Goal: Information Seeking & Learning: Learn about a topic

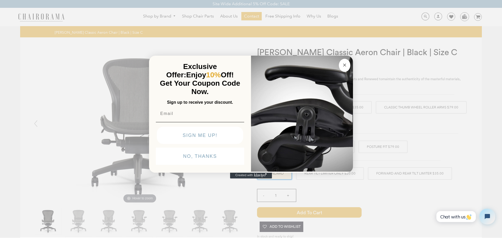
click at [345, 67] on circle "Close dialog" at bounding box center [345, 65] width 6 height 6
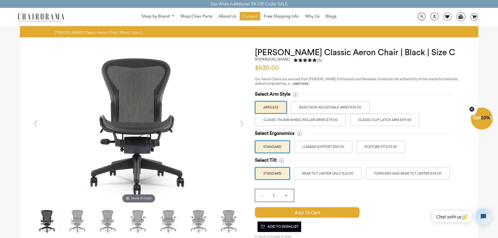
click at [303, 120] on label "Classic Thumb Wheel Roller Arms $79.00" at bounding box center [300, 120] width 91 height 13
click at [0, 0] on input "Classic Thumb Wheel Roller Arms $79.00" at bounding box center [0, 0] width 0 height 0
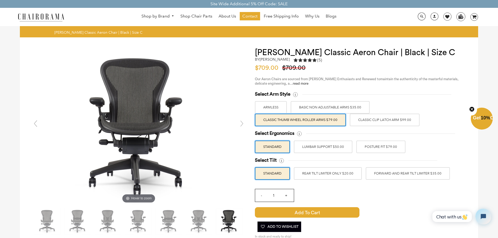
click at [388, 150] on label "POSTURE FIT $79.00" at bounding box center [381, 147] width 49 height 13
click at [0, 0] on input "POSTURE FIT $79.00" at bounding box center [0, 0] width 0 height 0
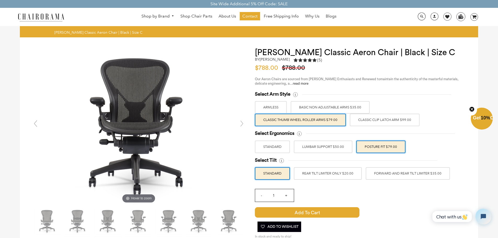
scroll to position [26, 0]
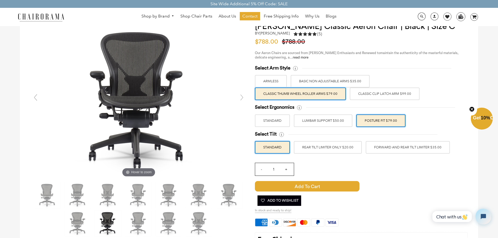
click at [388, 150] on label "FORWARD AND REAR TILT LIMITER $35.00" at bounding box center [408, 147] width 84 height 13
click at [0, 0] on input "FORWARD AND REAR TILT LIMITER $35.00" at bounding box center [0, 0] width 0 height 0
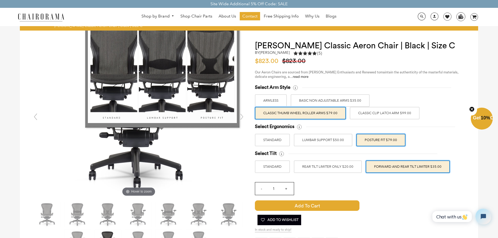
scroll to position [0, 0]
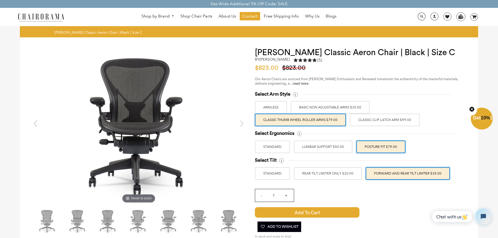
click at [279, 175] on label "STANDARD" at bounding box center [272, 173] width 35 height 13
click at [0, 0] on input "STANDARD" at bounding box center [0, 0] width 0 height 0
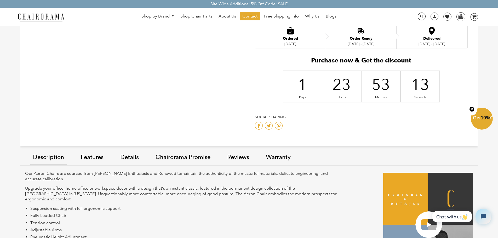
click at [90, 158] on link "Features" at bounding box center [92, 158] width 28 height 30
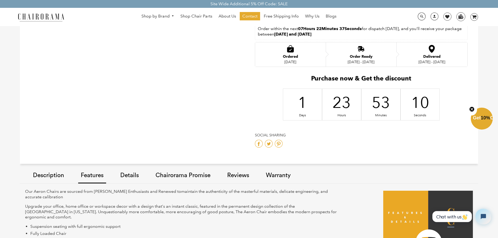
scroll to position [243, 0]
click at [135, 174] on link "Details" at bounding box center [130, 177] width 24 height 30
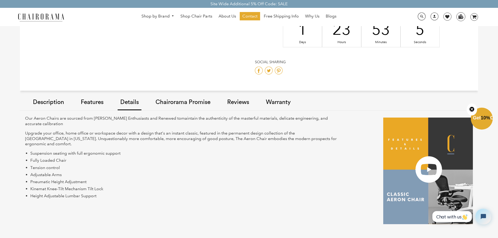
scroll to position [216, 0]
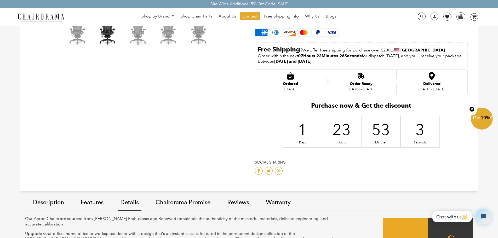
click at [243, 202] on link "Reviews" at bounding box center [238, 203] width 27 height 30
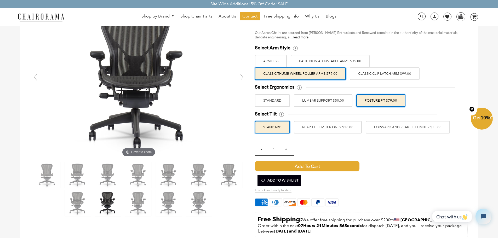
scroll to position [0, 0]
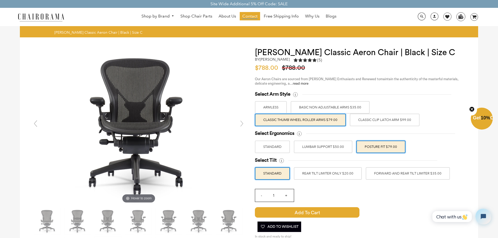
click at [256, 15] on span "Contact" at bounding box center [249, 16] width 15 height 5
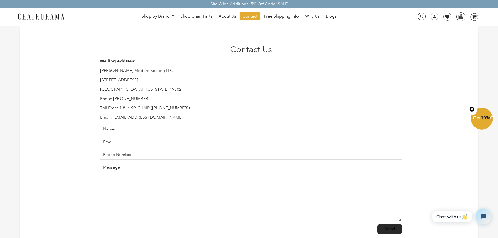
click at [481, 118] on span "10%" at bounding box center [485, 117] width 9 height 5
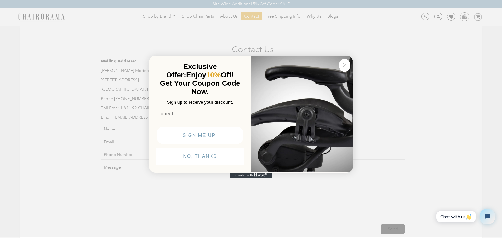
click at [342, 66] on circle "Close dialog" at bounding box center [345, 65] width 6 height 6
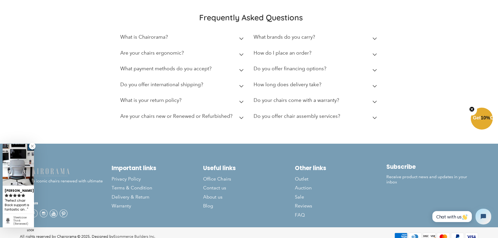
scroll to position [270, 0]
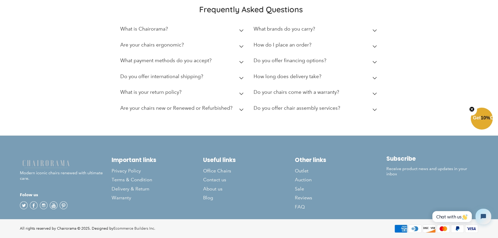
click at [238, 108] on summary "Are your chairs new or Renewed or Refurbished?" at bounding box center [183, 109] width 126 height 16
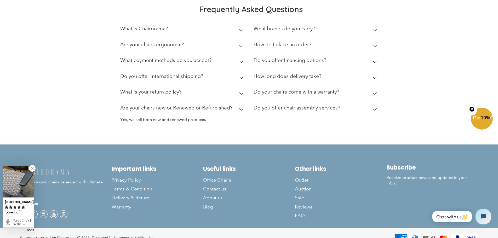
click at [238, 108] on summary "Are your chairs new or Renewed or Refurbished?" at bounding box center [183, 109] width 126 height 16
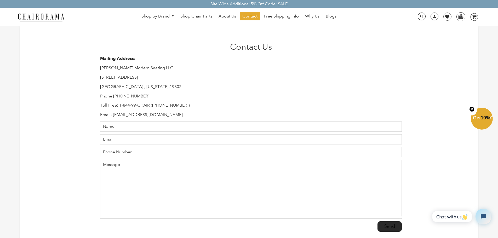
scroll to position [0, 0]
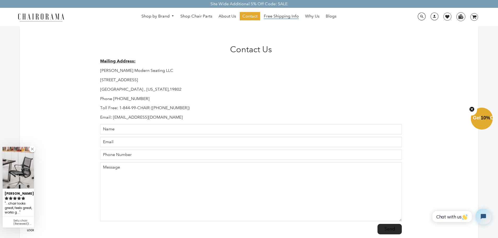
click at [283, 17] on span "Free Shipping Info" at bounding box center [281, 16] width 35 height 5
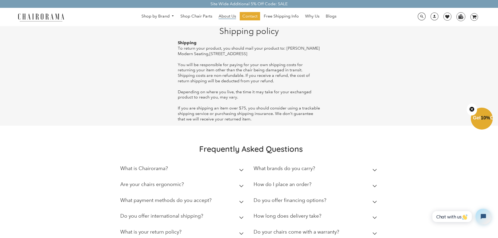
click at [225, 18] on span "About Us" at bounding box center [228, 16] width 18 height 5
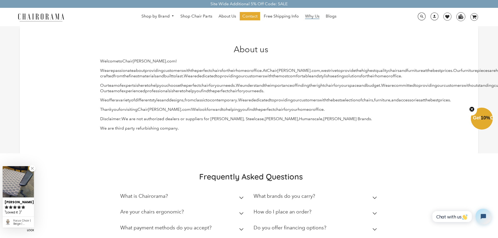
click at [317, 17] on span "Why Us" at bounding box center [312, 16] width 14 height 5
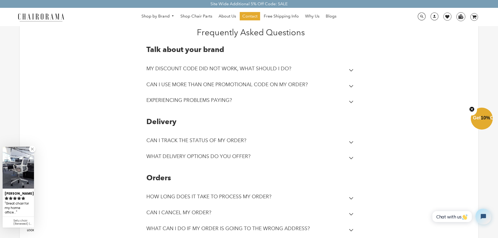
scroll to position [26, 0]
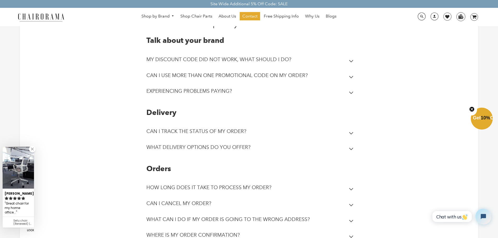
click at [351, 76] on icon at bounding box center [351, 77] width 4 height 3
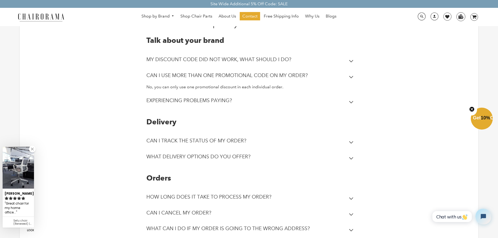
click at [351, 76] on icon at bounding box center [351, 77] width 4 height 3
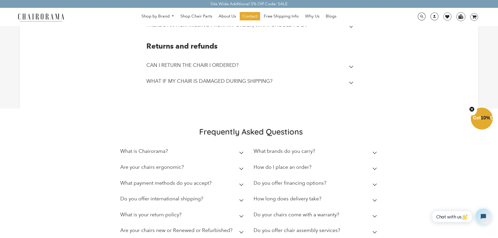
scroll to position [262, 0]
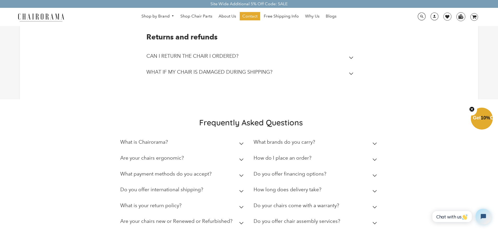
click at [354, 75] on summary "WHAT IF MY CHAIR IS DAMAGED DURING SHIPPING?" at bounding box center [250, 73] width 209 height 16
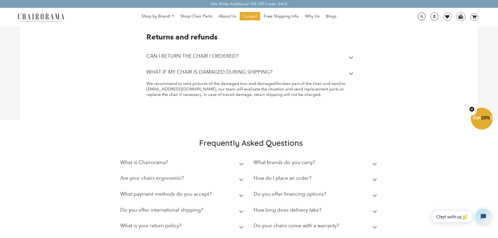
click at [354, 75] on summary "WHAT IF MY CHAIR IS DAMAGED DURING SHIPPING?" at bounding box center [250, 73] width 209 height 16
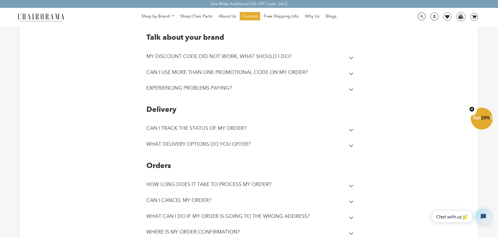
scroll to position [0, 0]
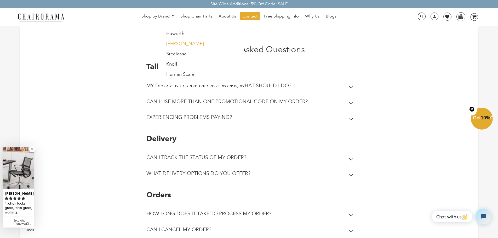
click at [175, 44] on link "[PERSON_NAME]" at bounding box center [185, 44] width 38 height 6
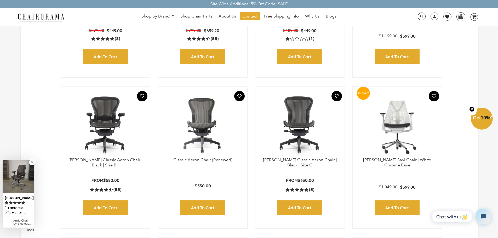
scroll to position [262, 0]
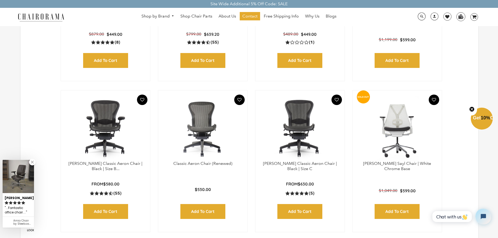
click at [303, 134] on img at bounding box center [300, 128] width 79 height 65
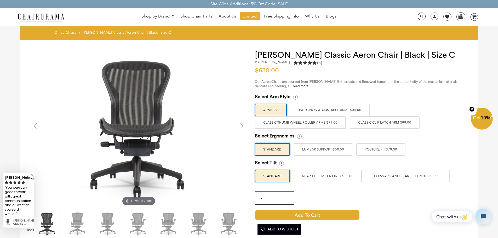
click at [316, 124] on label "Classic Thumb Wheel Roller Arms $79.00" at bounding box center [300, 122] width 91 height 13
click at [0, 0] on input "Classic Thumb Wheel Roller Arms $79.00" at bounding box center [0, 0] width 0 height 0
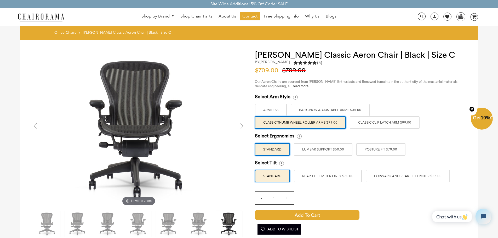
click at [336, 150] on label "LUMBAR SUPPORT $50.00" at bounding box center [323, 149] width 59 height 13
click at [0, 0] on input "LUMBAR SUPPORT $50.00" at bounding box center [0, 0] width 0 height 0
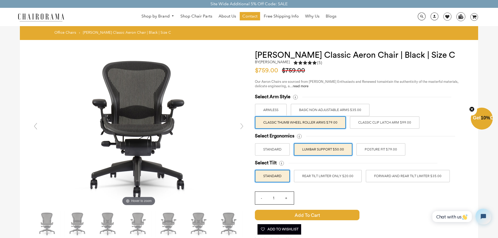
click at [375, 150] on label "POSTURE FIT $79.00" at bounding box center [381, 149] width 49 height 13
click at [0, 0] on input "POSTURE FIT $79.00" at bounding box center [0, 0] width 0 height 0
